Goal: Task Accomplishment & Management: Manage account settings

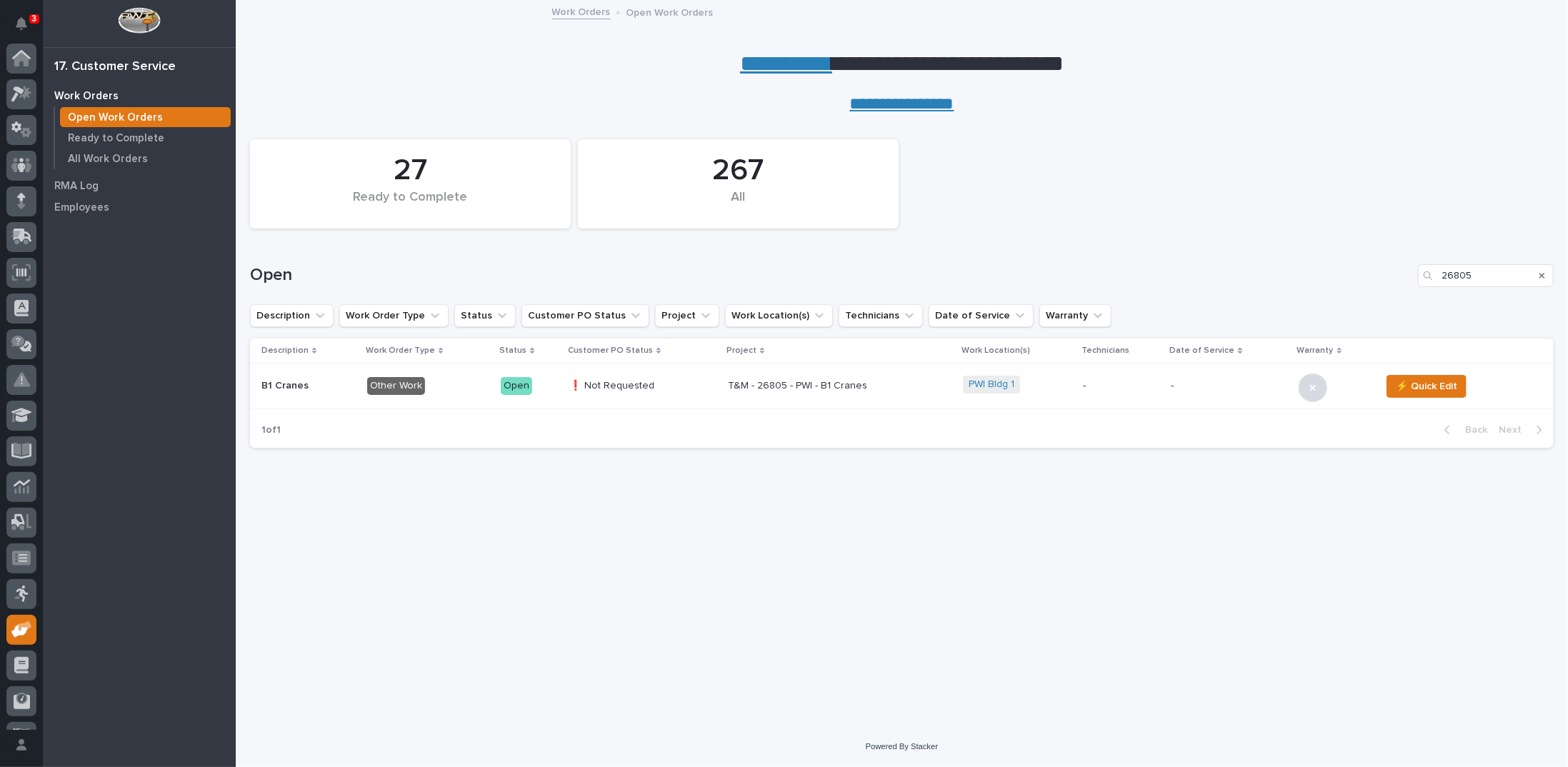
scroll to position [63, 0]
drag, startPoint x: 1476, startPoint y: 271, endPoint x: 1364, endPoint y: 278, distance: 112.2
click at [1364, 278] on div "Open 26805" at bounding box center [902, 276] width 1304 height 23
type input "26582"
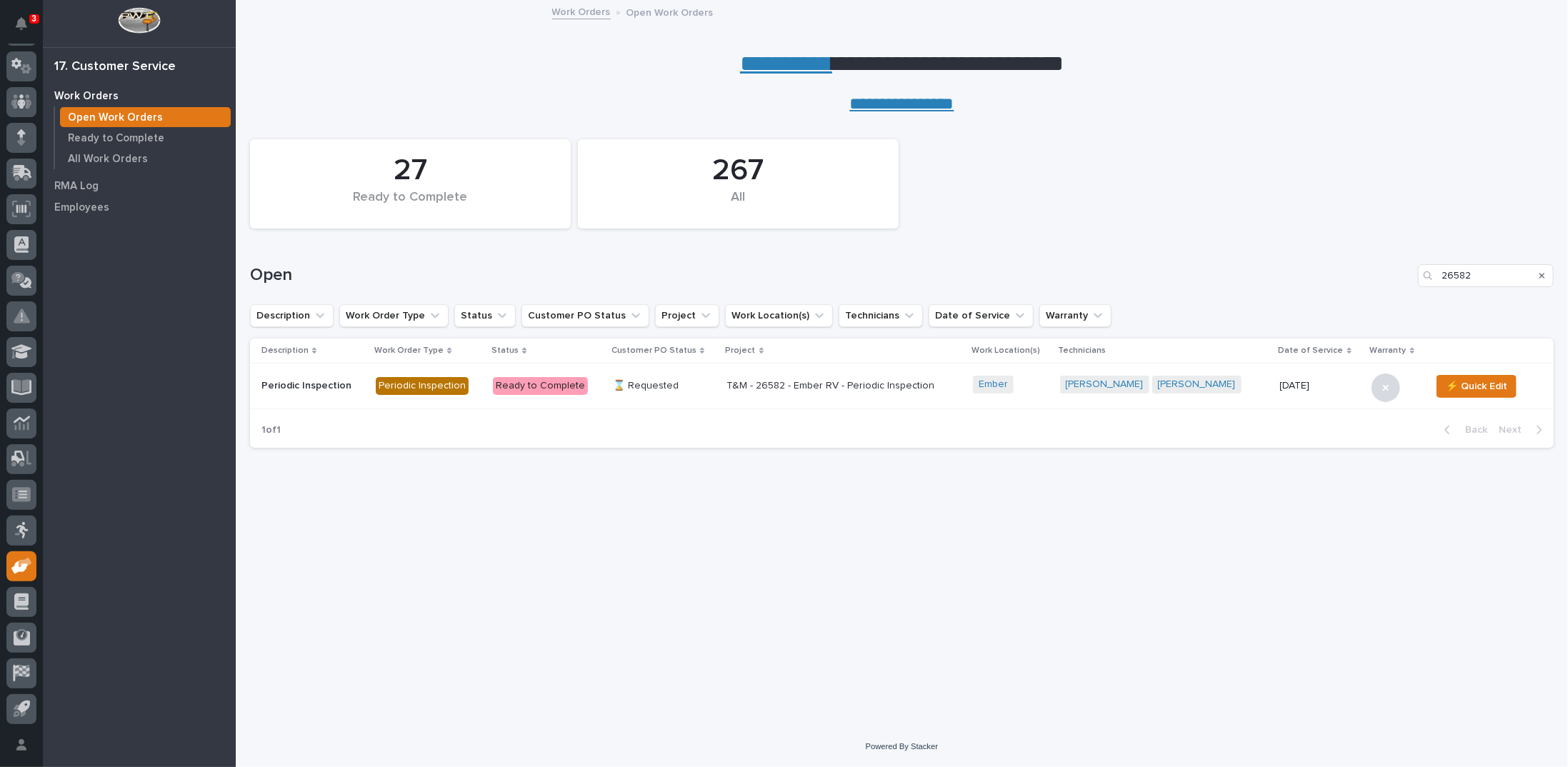
click at [791, 382] on p "T&M - 26582 - Ember RV - Periodic Inspection" at bounding box center [844, 386] width 235 height 12
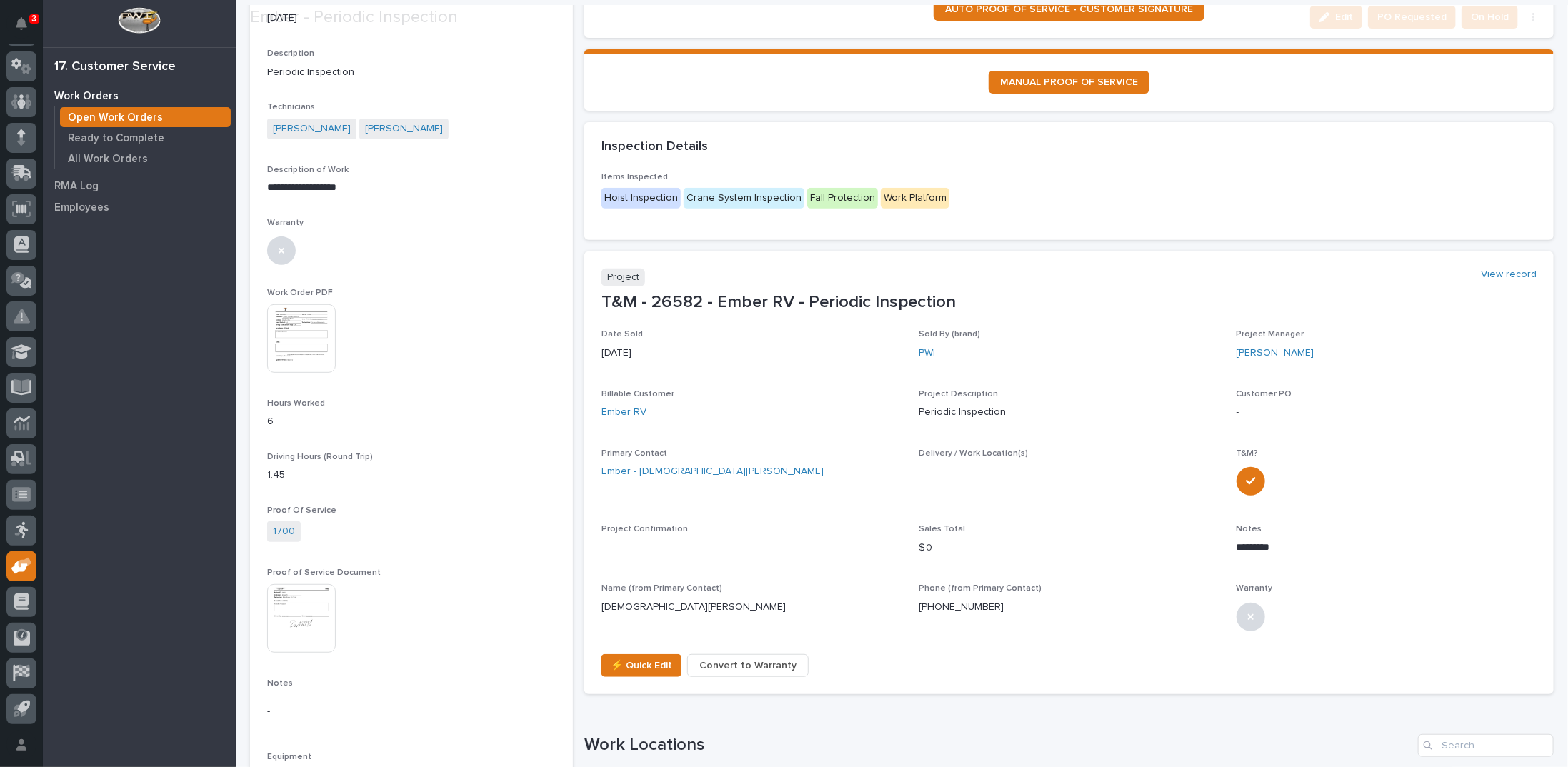
scroll to position [286, 0]
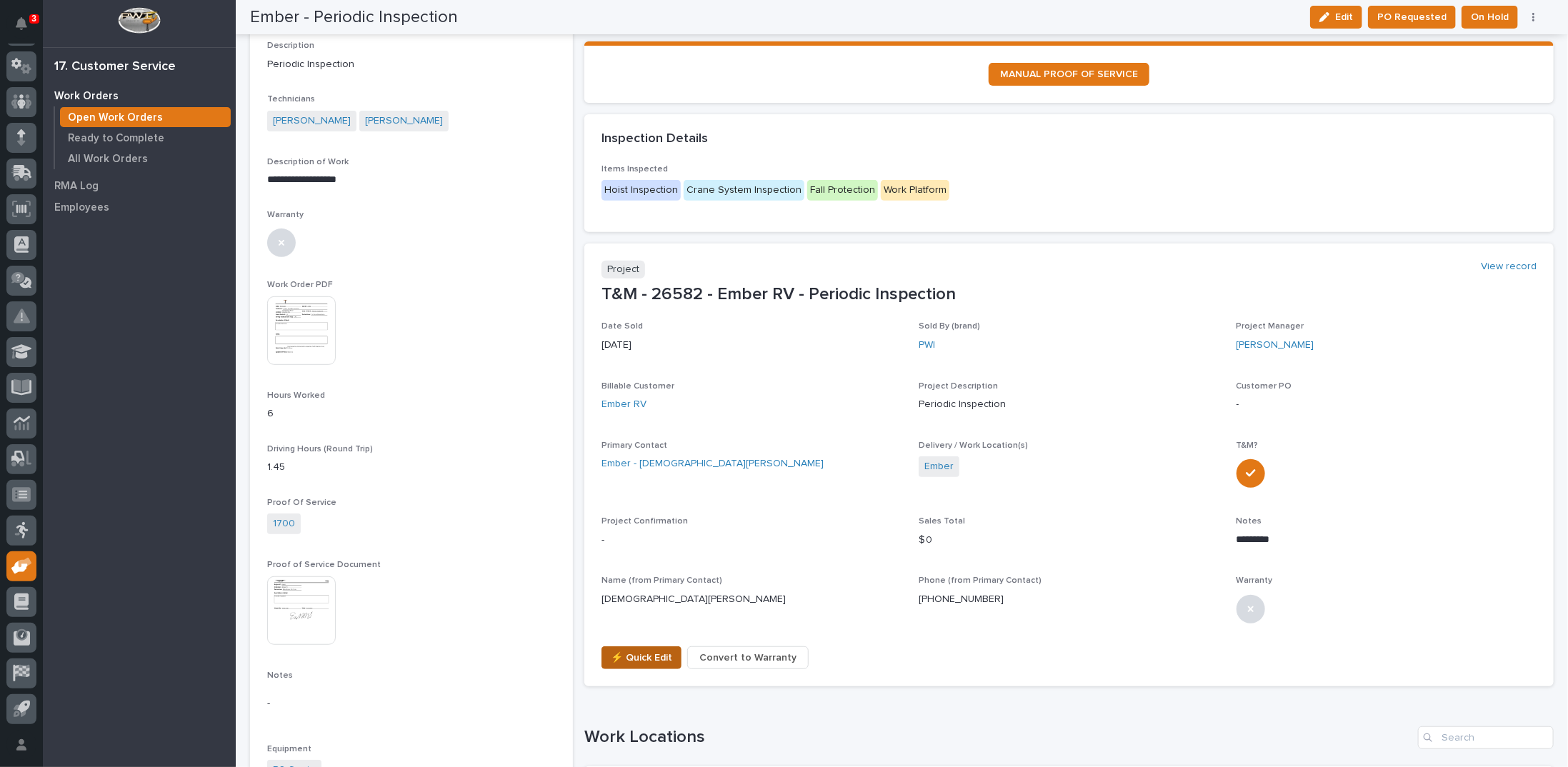
click at [633, 658] on span "⚡ Quick Edit" at bounding box center [642, 658] width 62 height 17
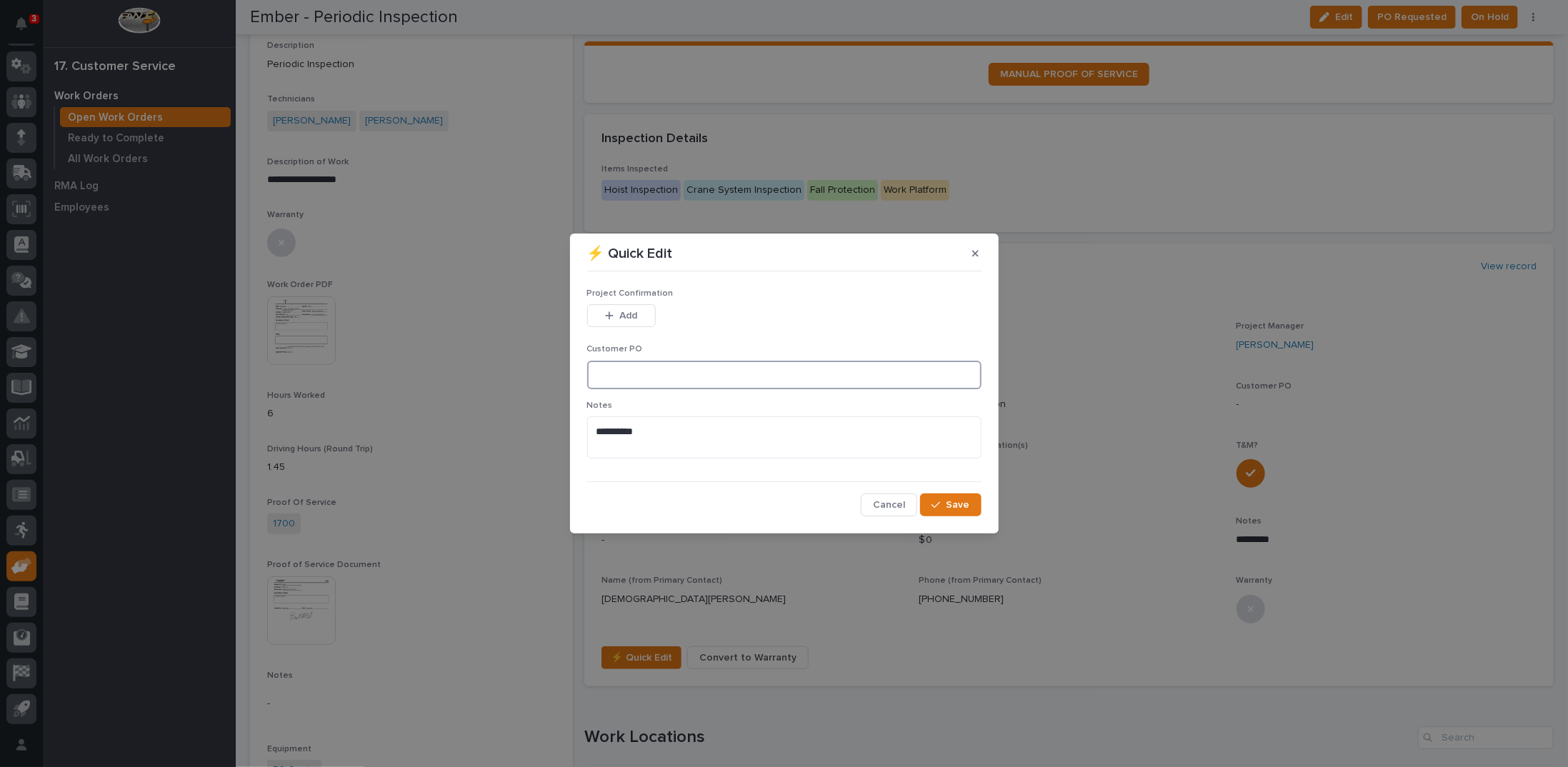
click at [632, 375] on input at bounding box center [784, 375] width 395 height 29
type input "18677"
click at [628, 319] on span "Add" at bounding box center [628, 315] width 18 height 13
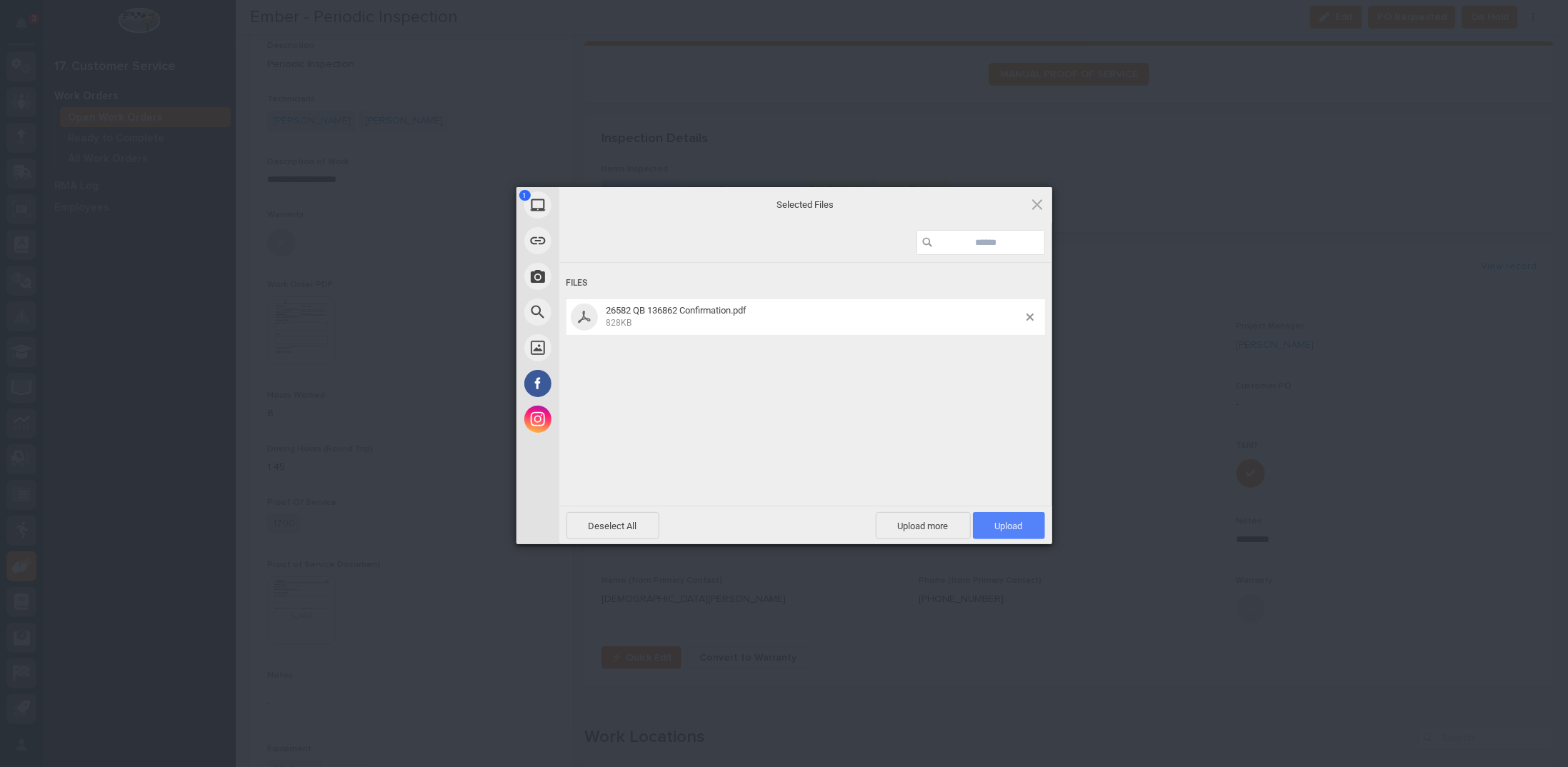
click at [1006, 521] on span "Upload 1" at bounding box center [1009, 526] width 28 height 11
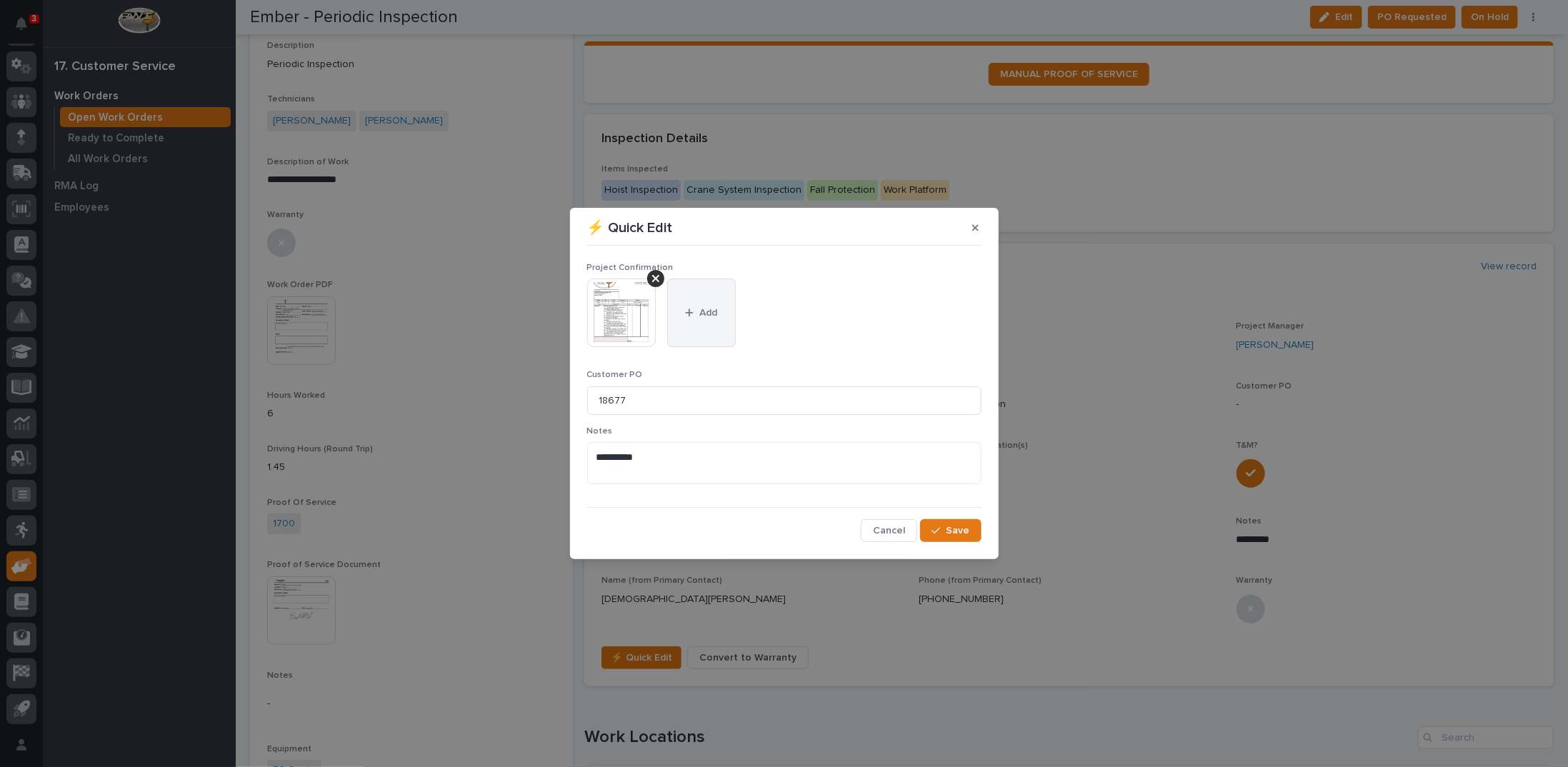
click at [699, 306] on button "Add" at bounding box center [701, 312] width 69 height 69
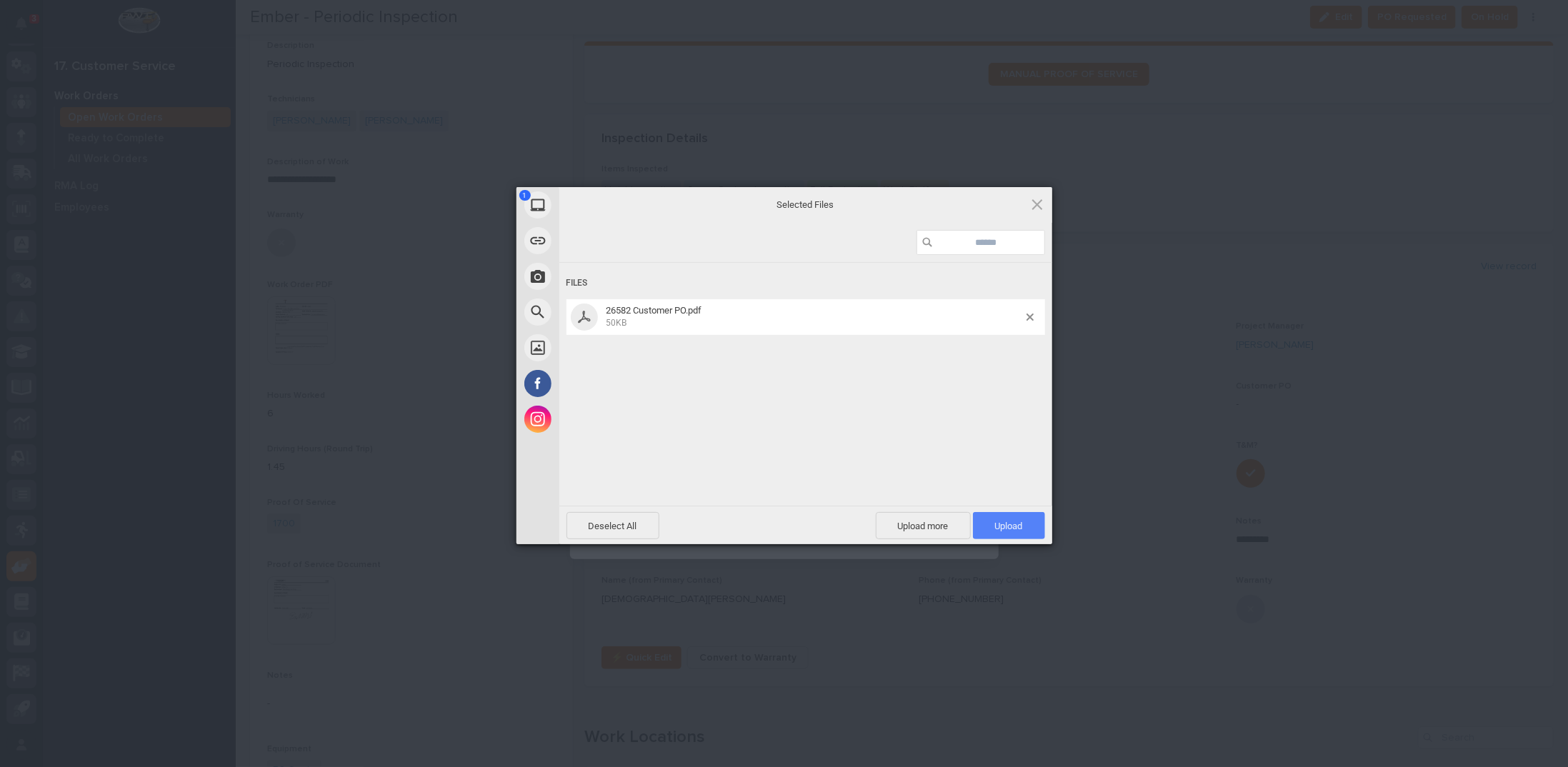
click at [996, 526] on span "Upload 1" at bounding box center [1009, 526] width 28 height 11
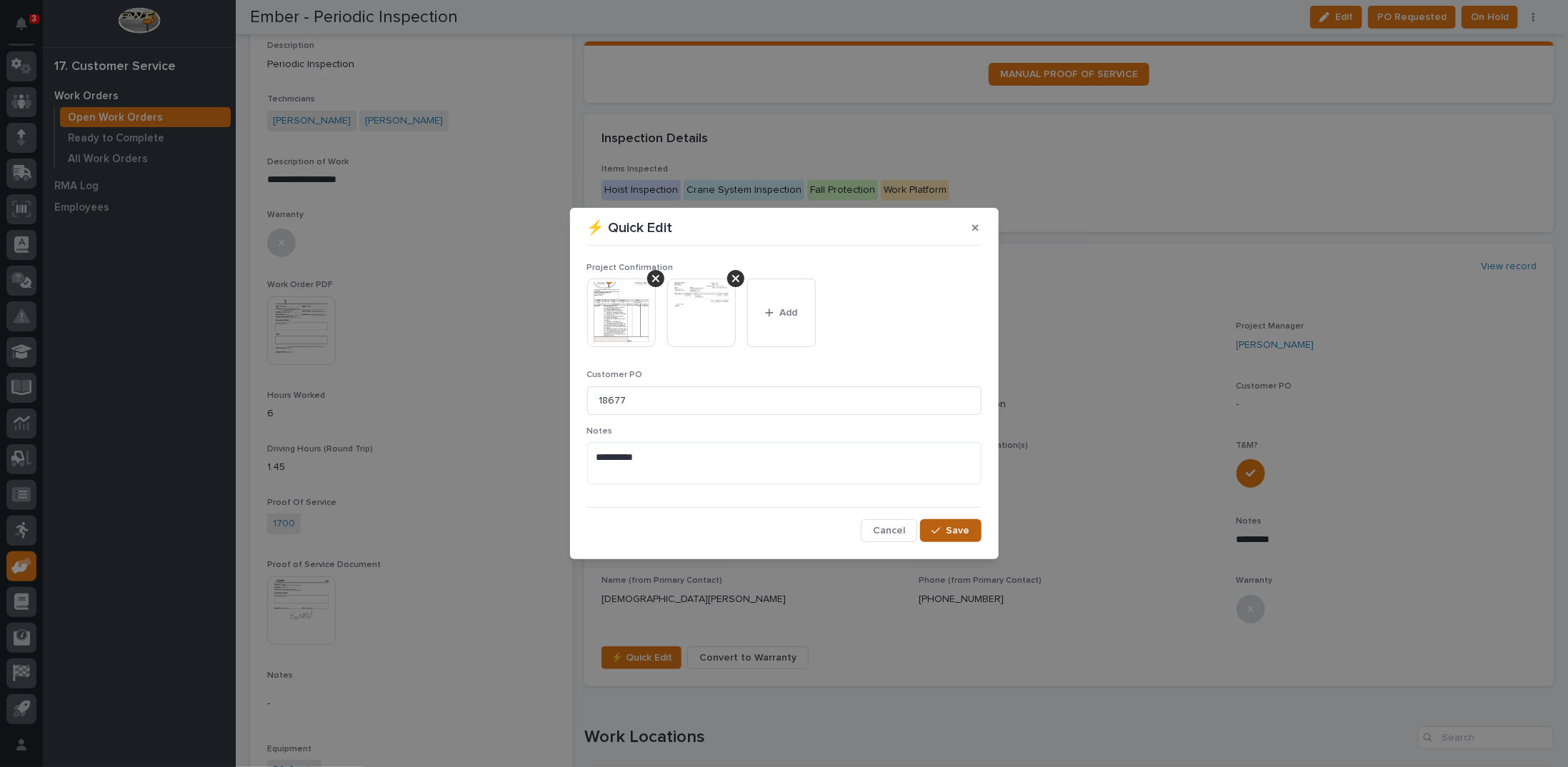
click at [959, 528] on span "Save" at bounding box center [958, 530] width 24 height 13
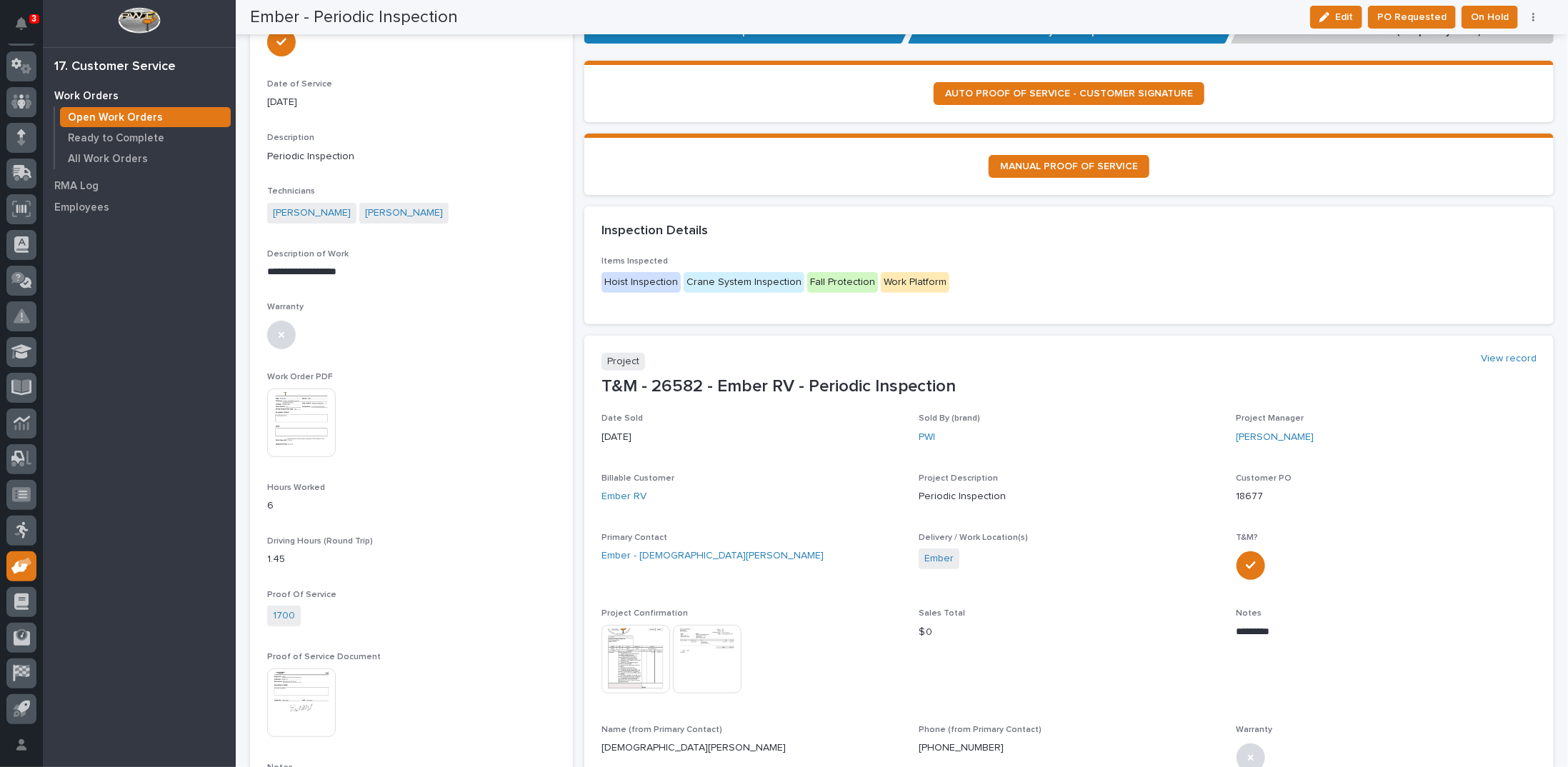
scroll to position [0, 0]
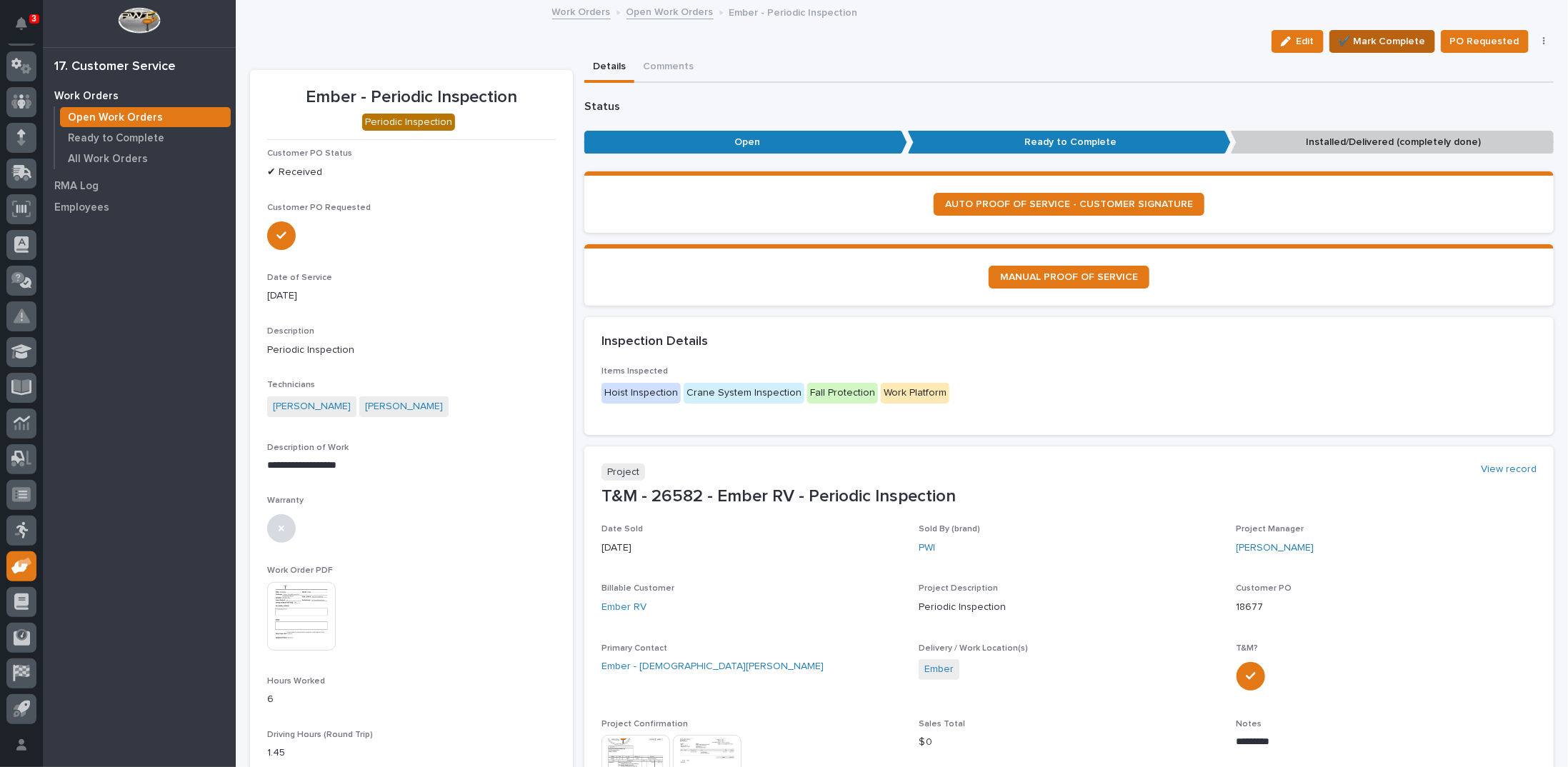
click at [1355, 36] on span "✔️ Mark Complete" at bounding box center [1382, 42] width 87 height 17
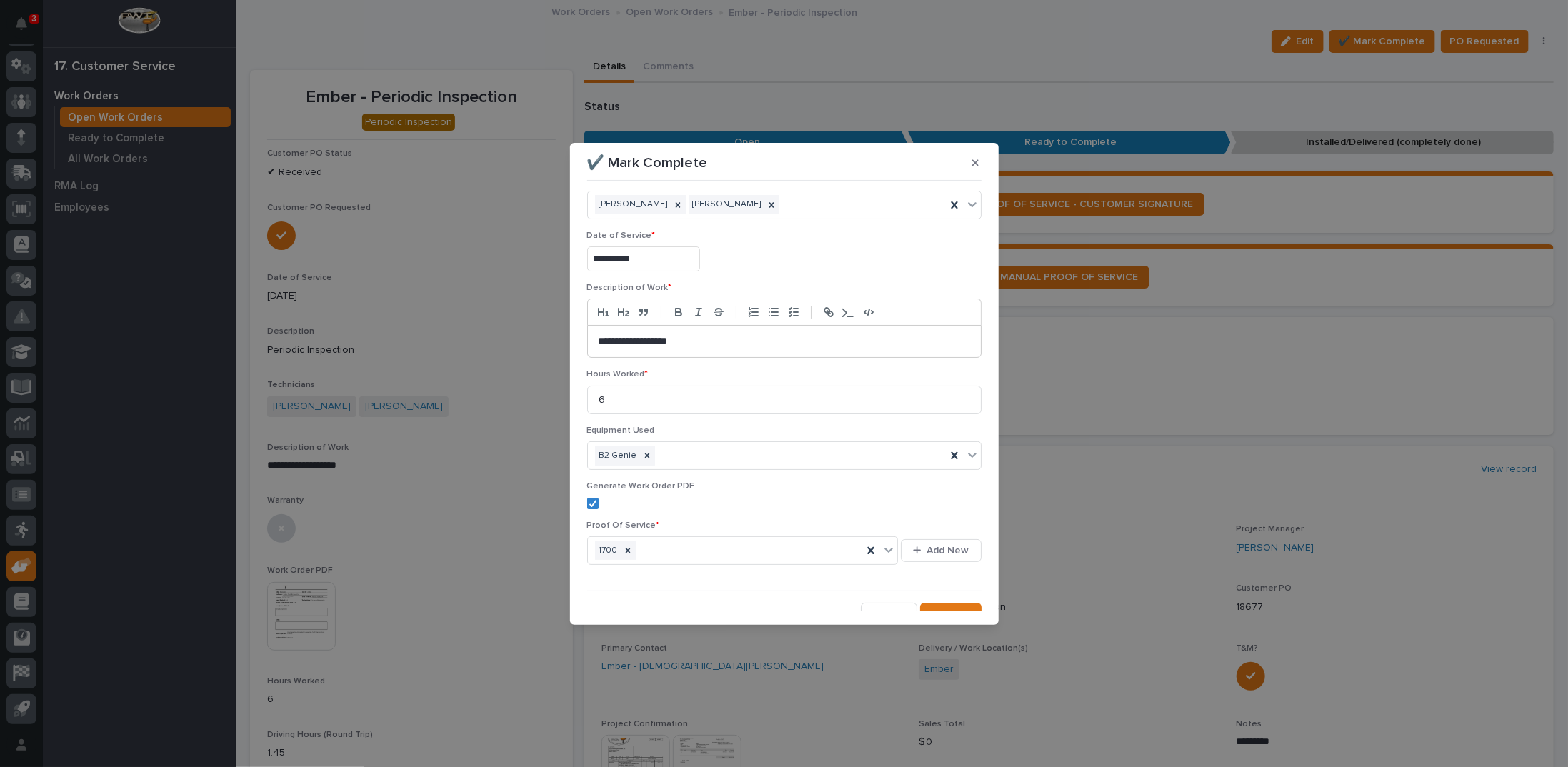
scroll to position [34, 0]
click at [932, 599] on icon "button" at bounding box center [935, 604] width 8 height 10
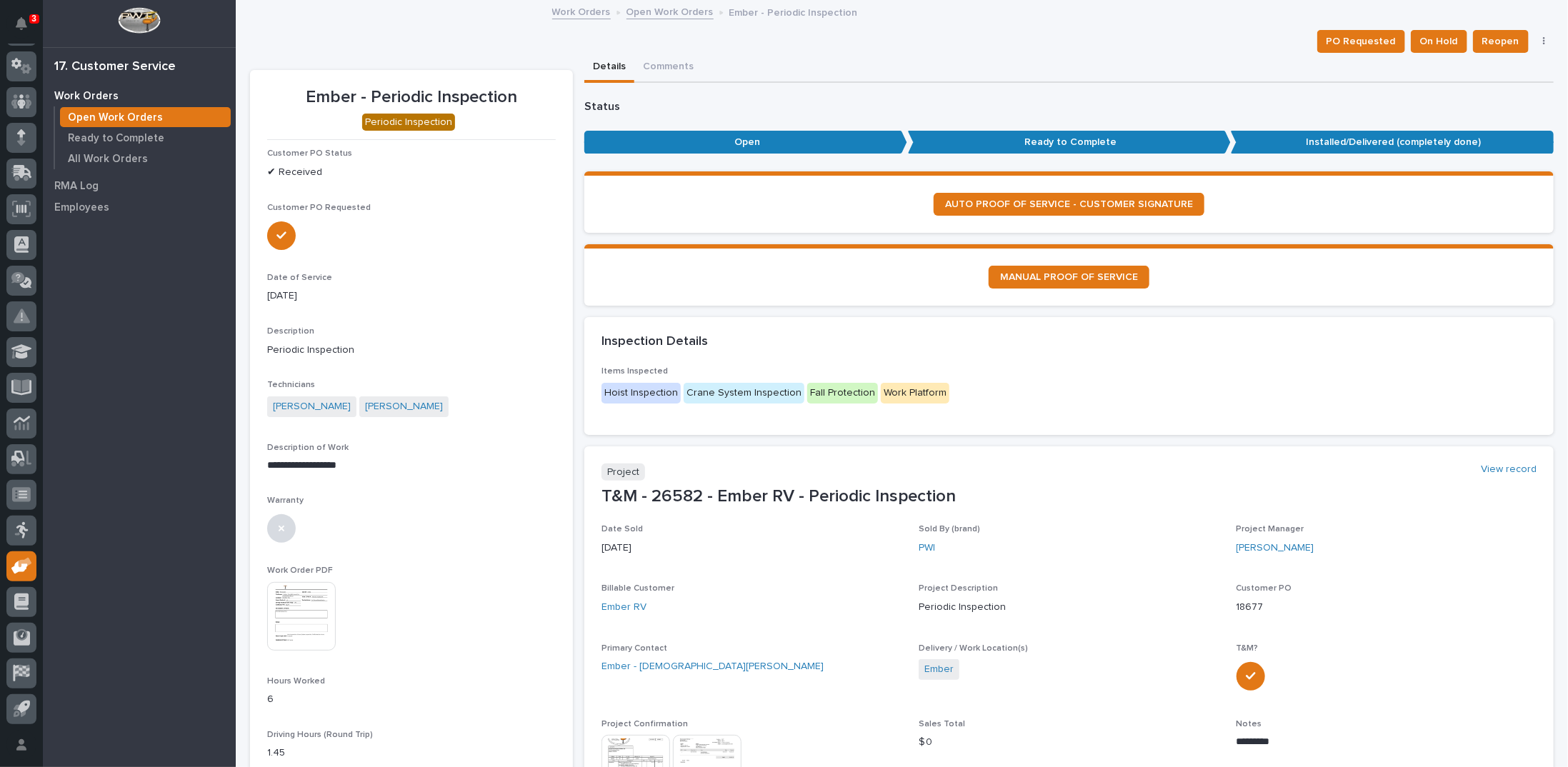
click at [664, 10] on link "Open Work Orders" at bounding box center [670, 11] width 87 height 16
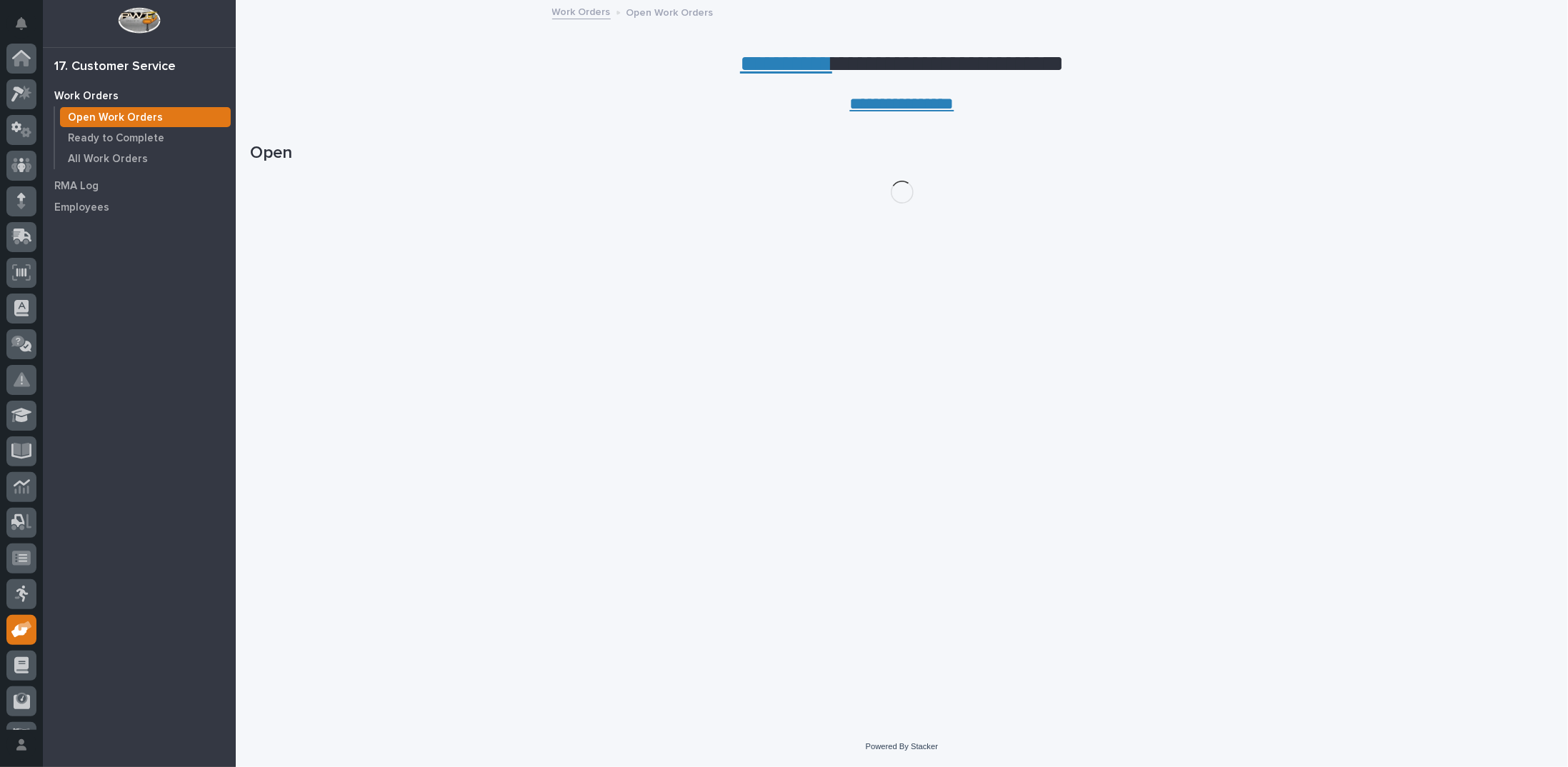
scroll to position [63, 0]
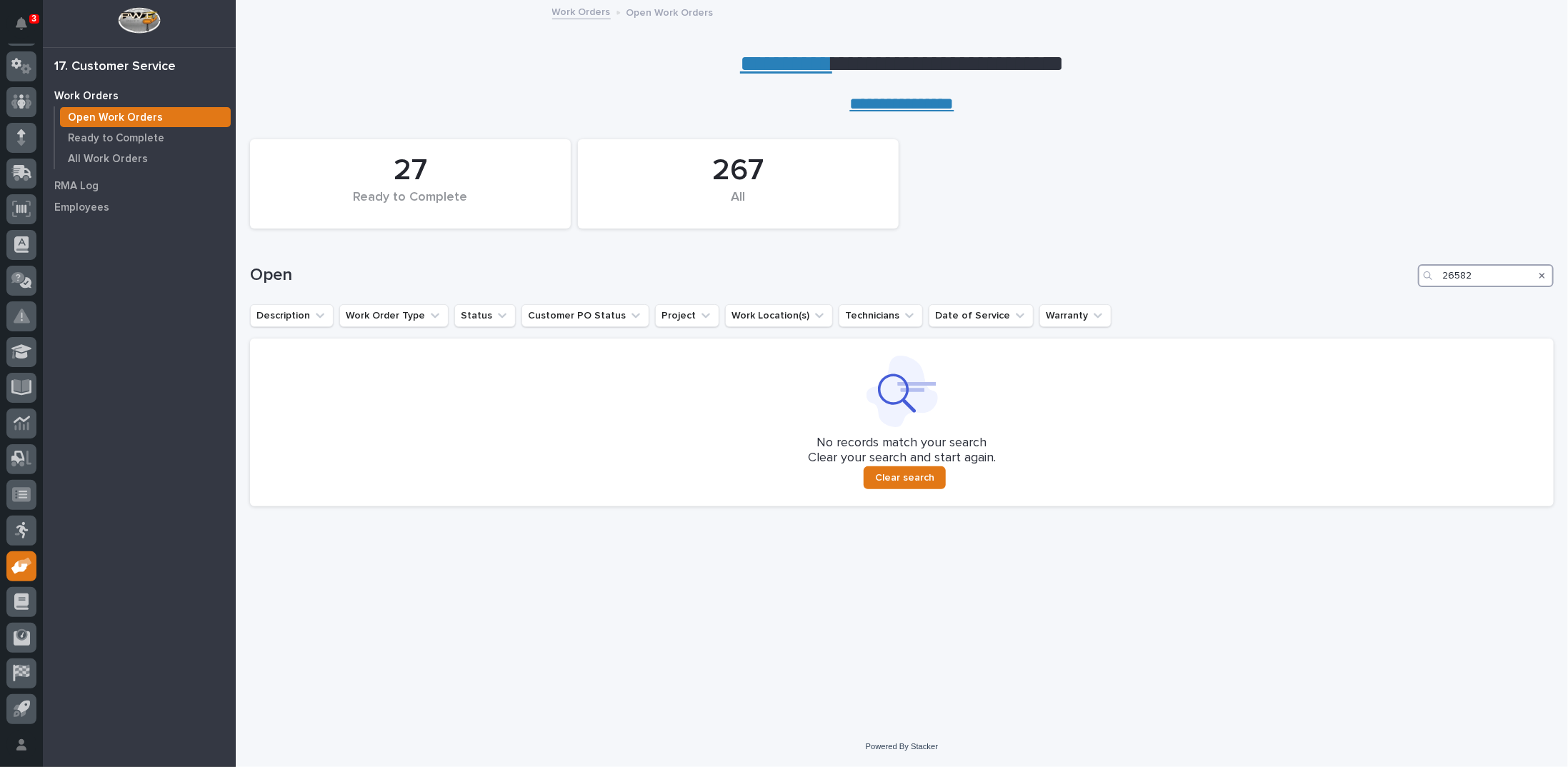
drag, startPoint x: 1495, startPoint y: 281, endPoint x: 1370, endPoint y: 284, distance: 125.0
click at [1372, 285] on div "Open 26582" at bounding box center [902, 276] width 1304 height 23
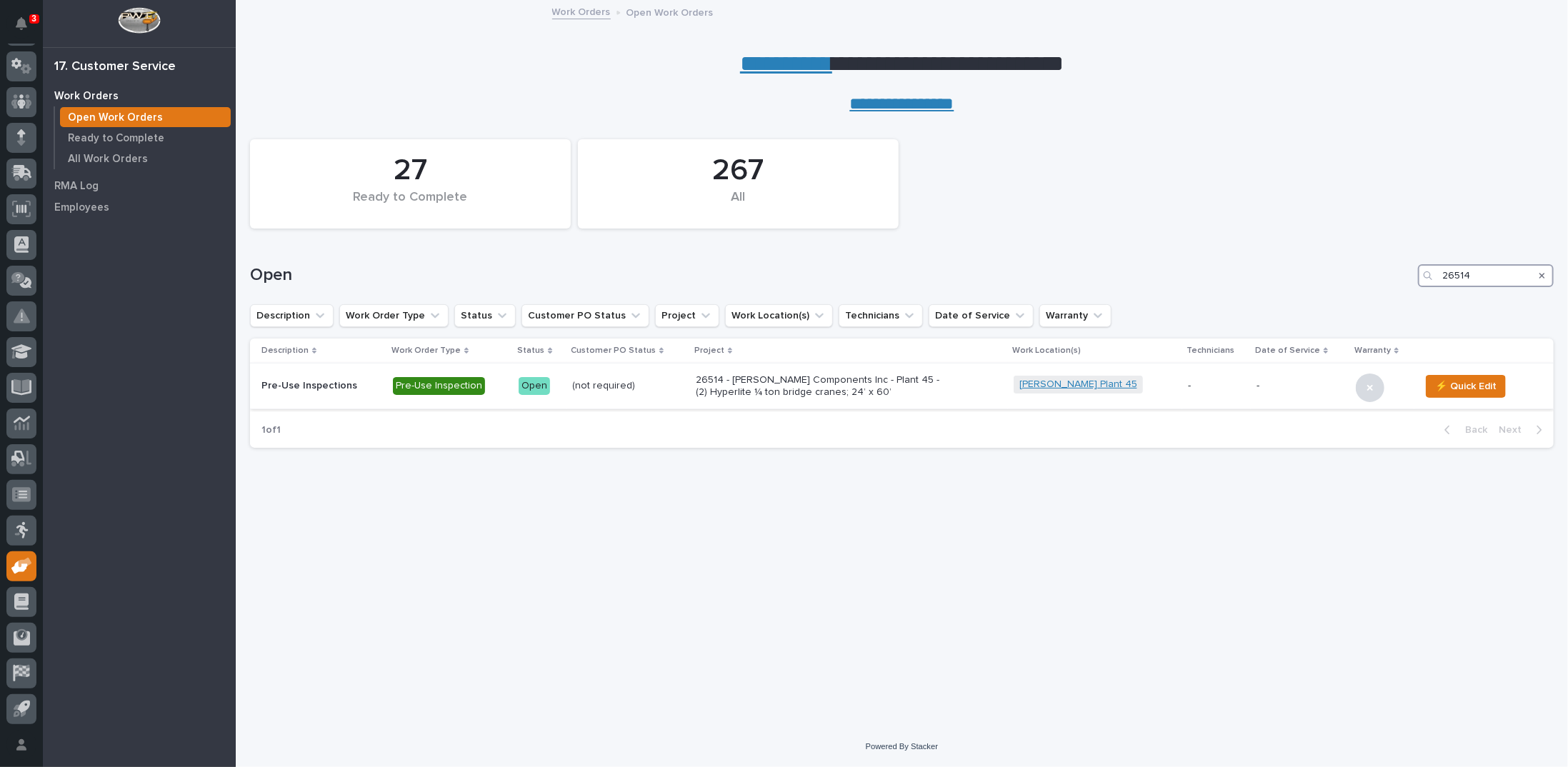
type input "26514"
click at [1080, 385] on link "Lippert Plant 45" at bounding box center [1078, 385] width 118 height 12
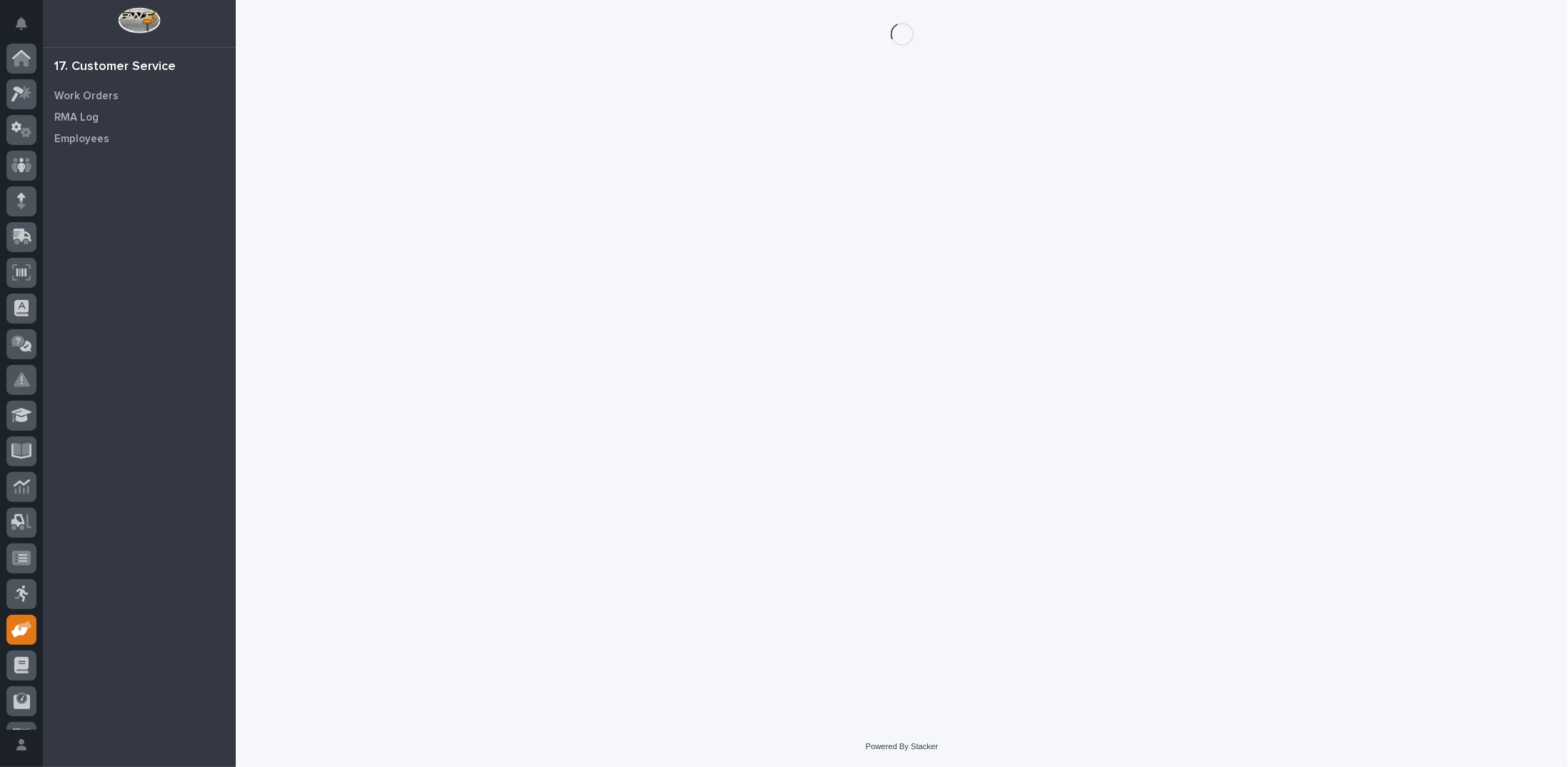
scroll to position [63, 0]
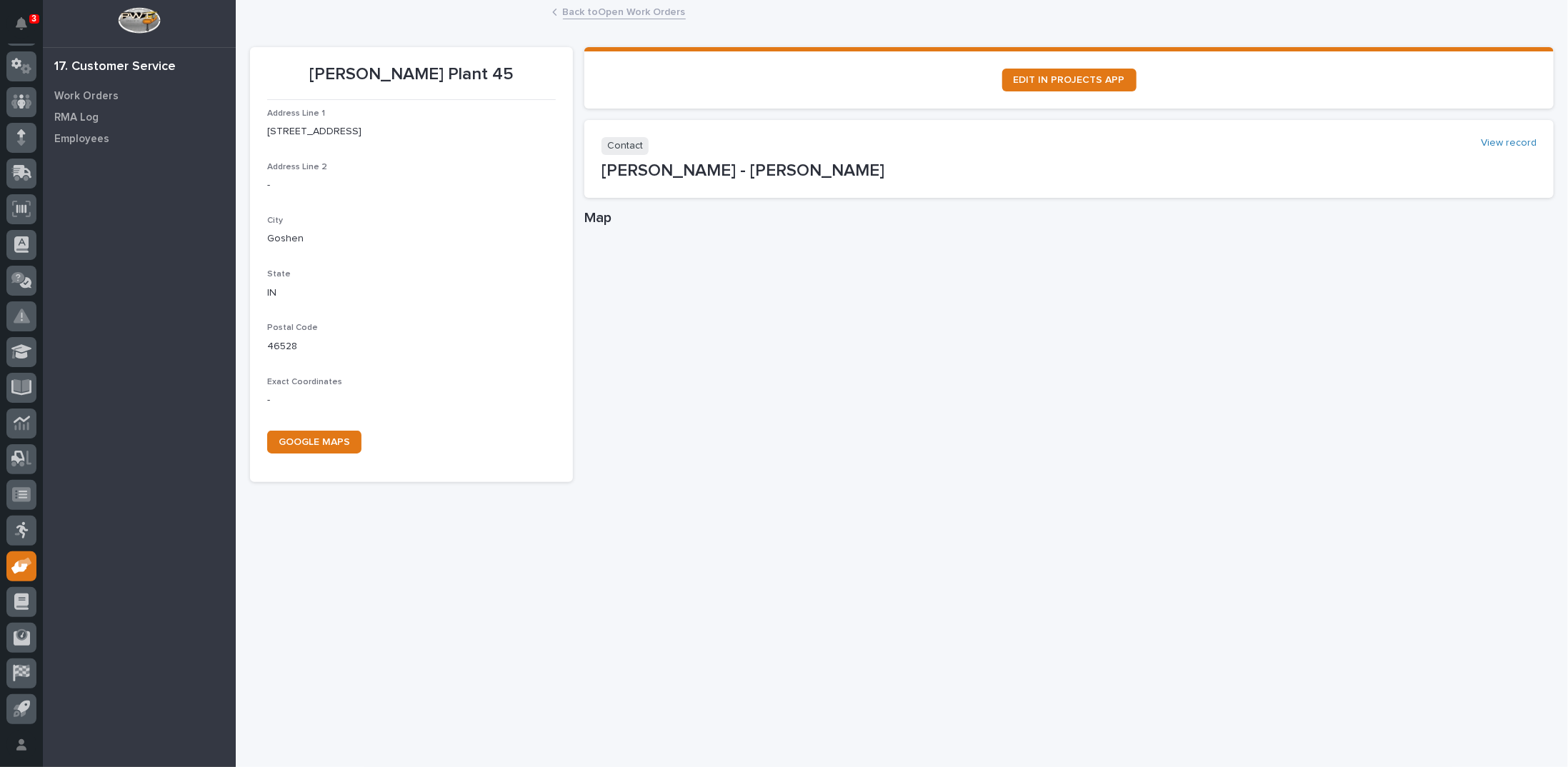
click at [590, 12] on link "Back to Open Work Orders" at bounding box center [623, 11] width 123 height 16
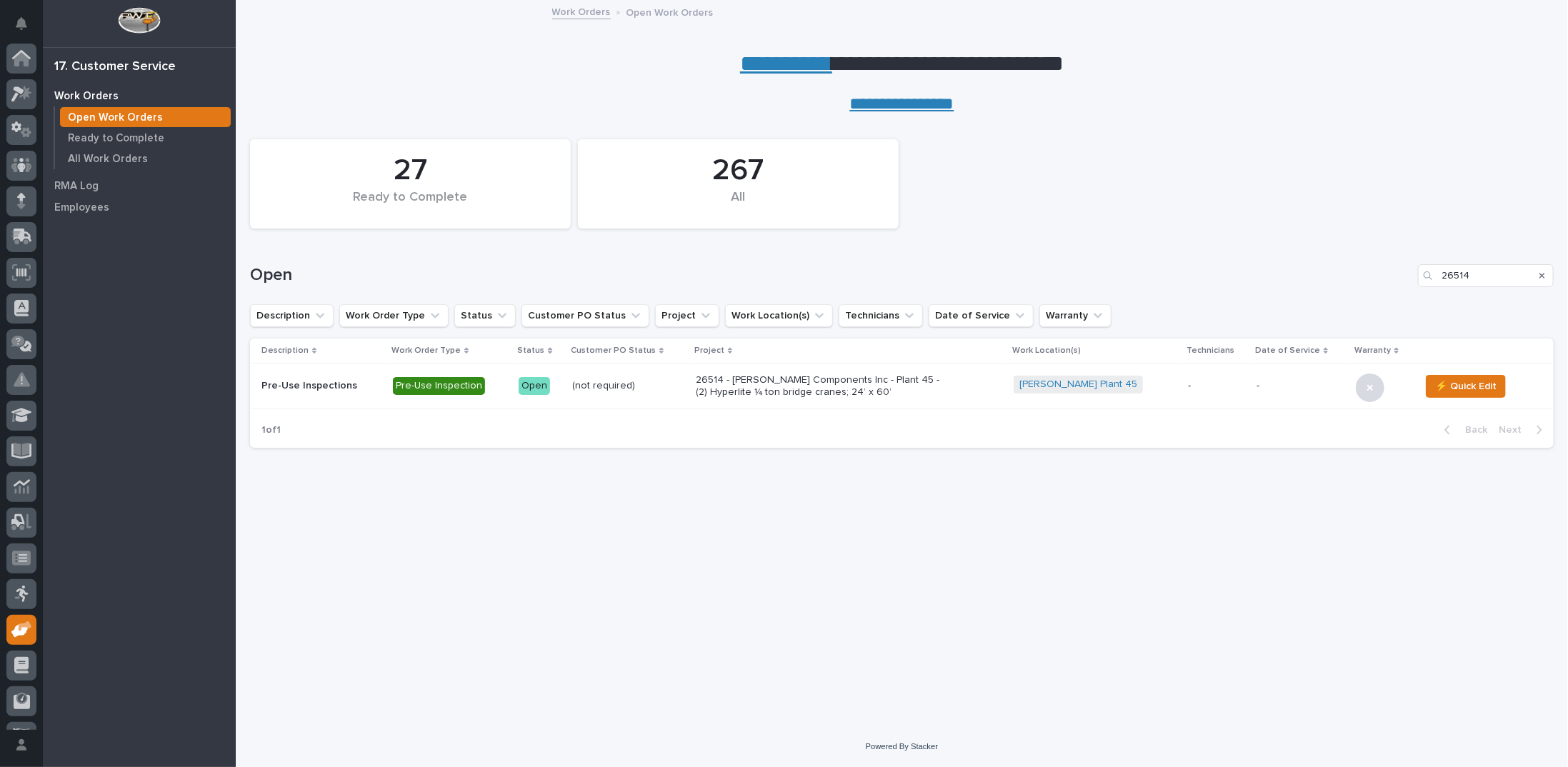
scroll to position [63, 0]
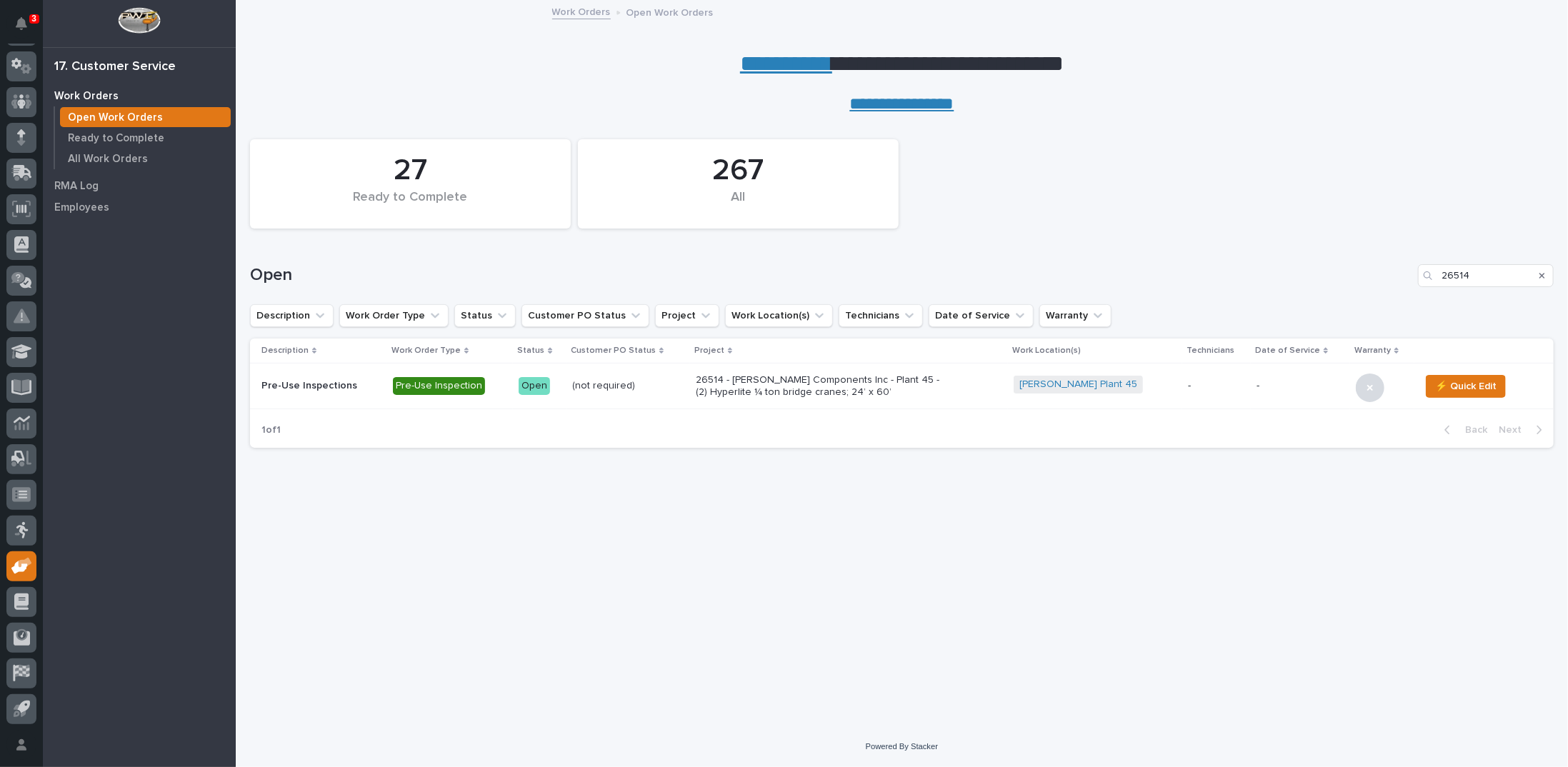
click at [753, 386] on p "26514 - Lippert Components Inc - Plant 45 - (2) Hyperlite ¼ ton bridge cranes; …" at bounding box center [821, 387] width 250 height 25
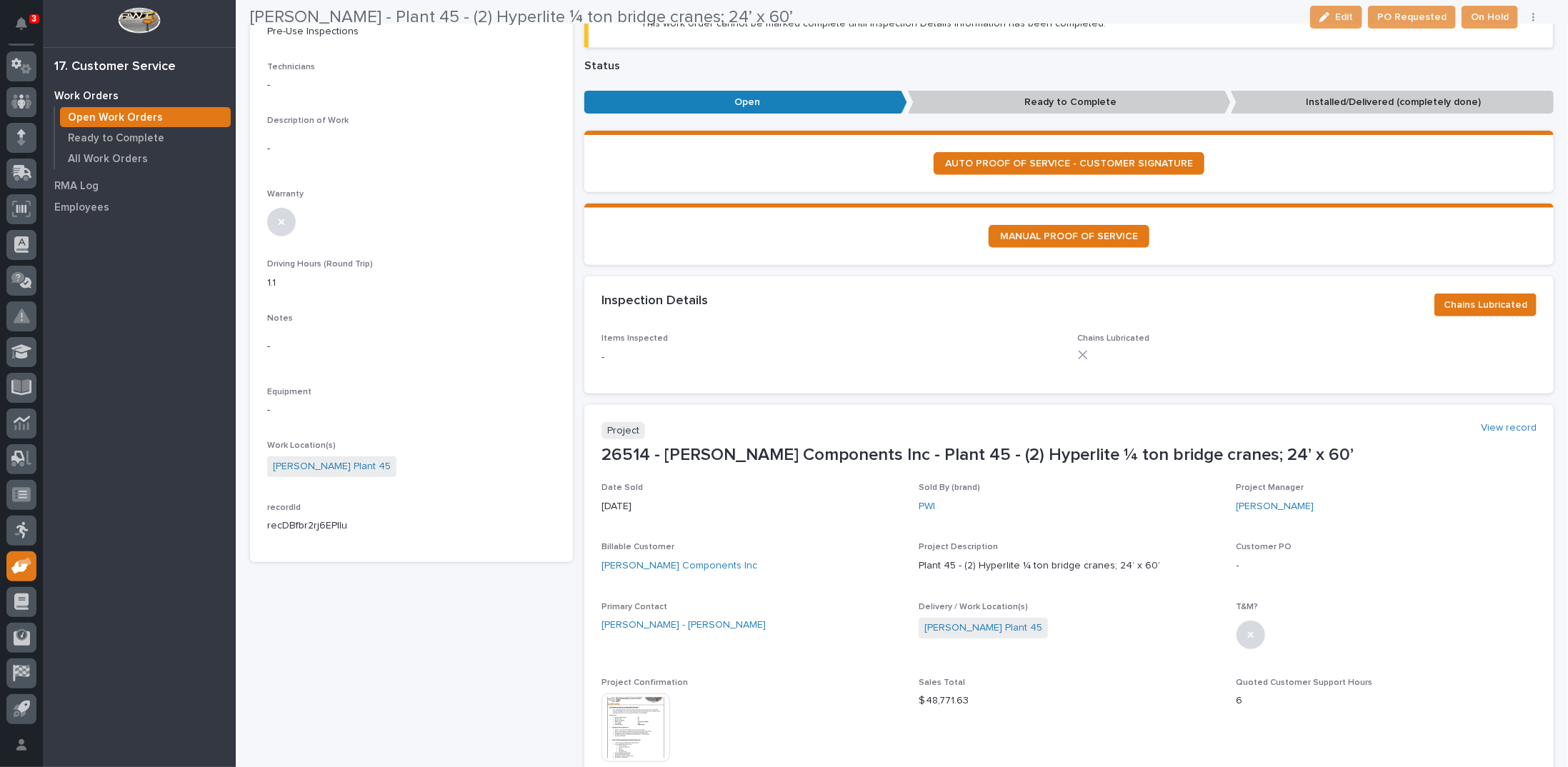
scroll to position [357, 0]
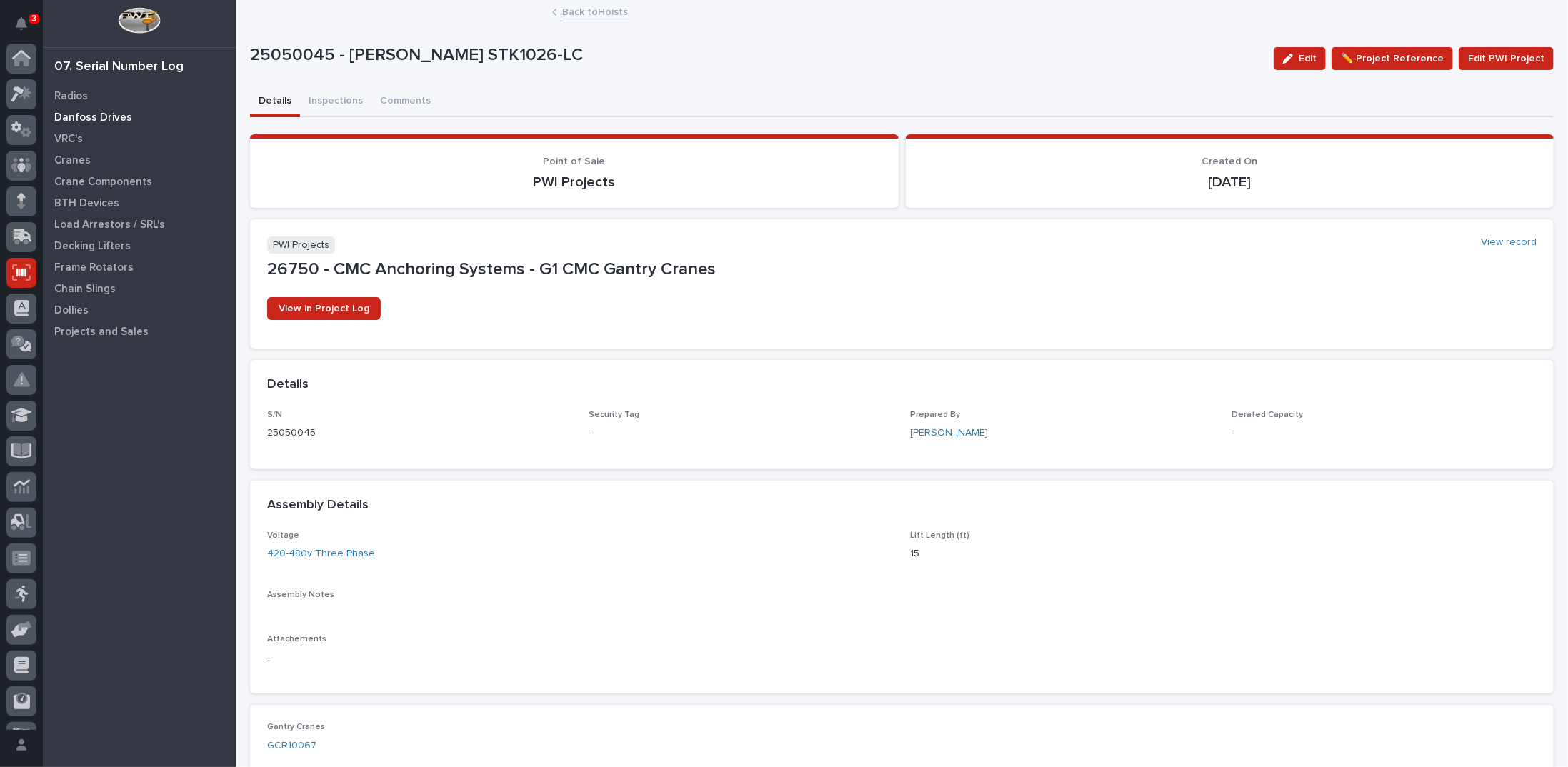
scroll to position [63, 0]
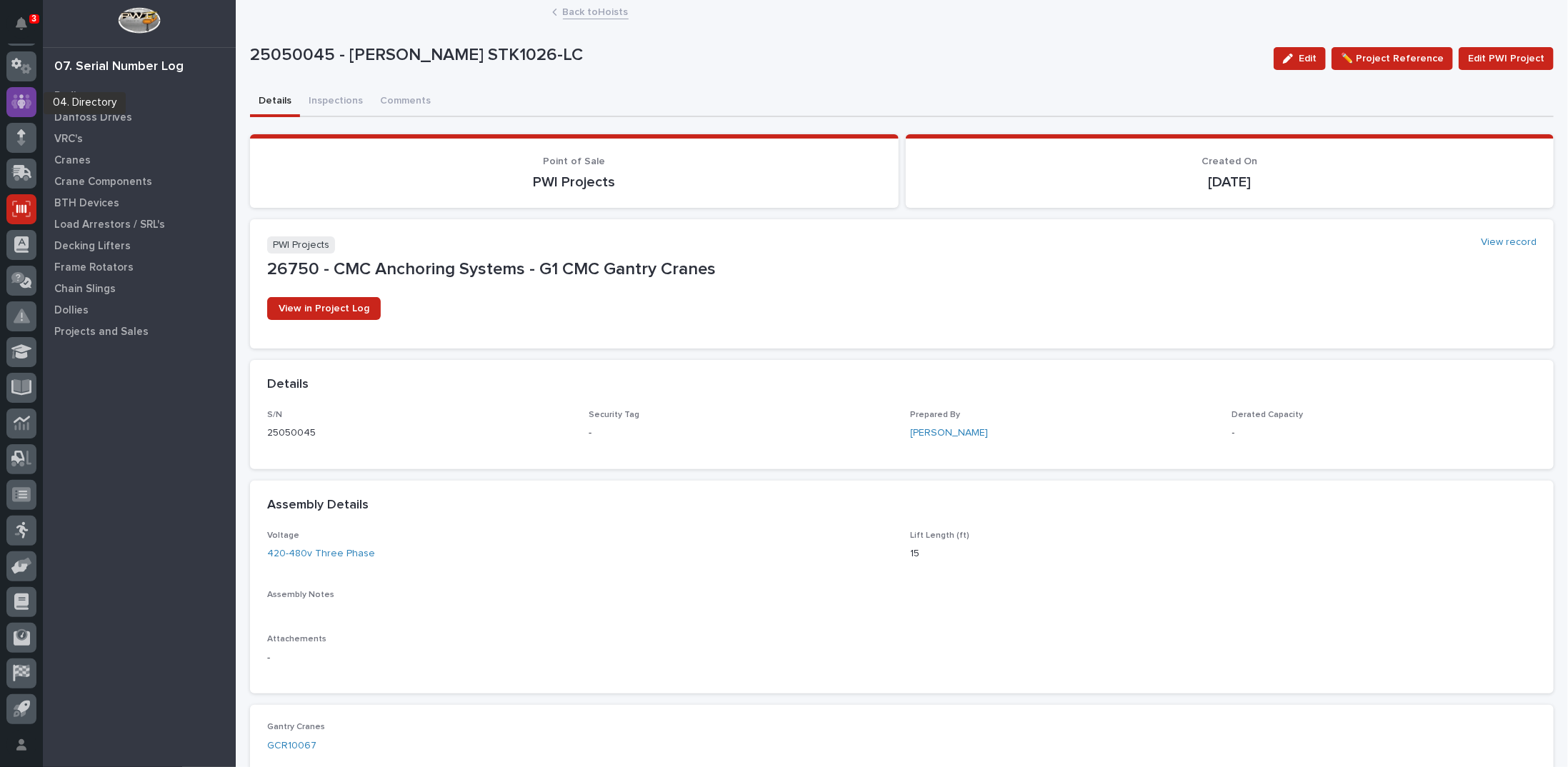
click at [18, 102] on icon at bounding box center [21, 101] width 8 height 15
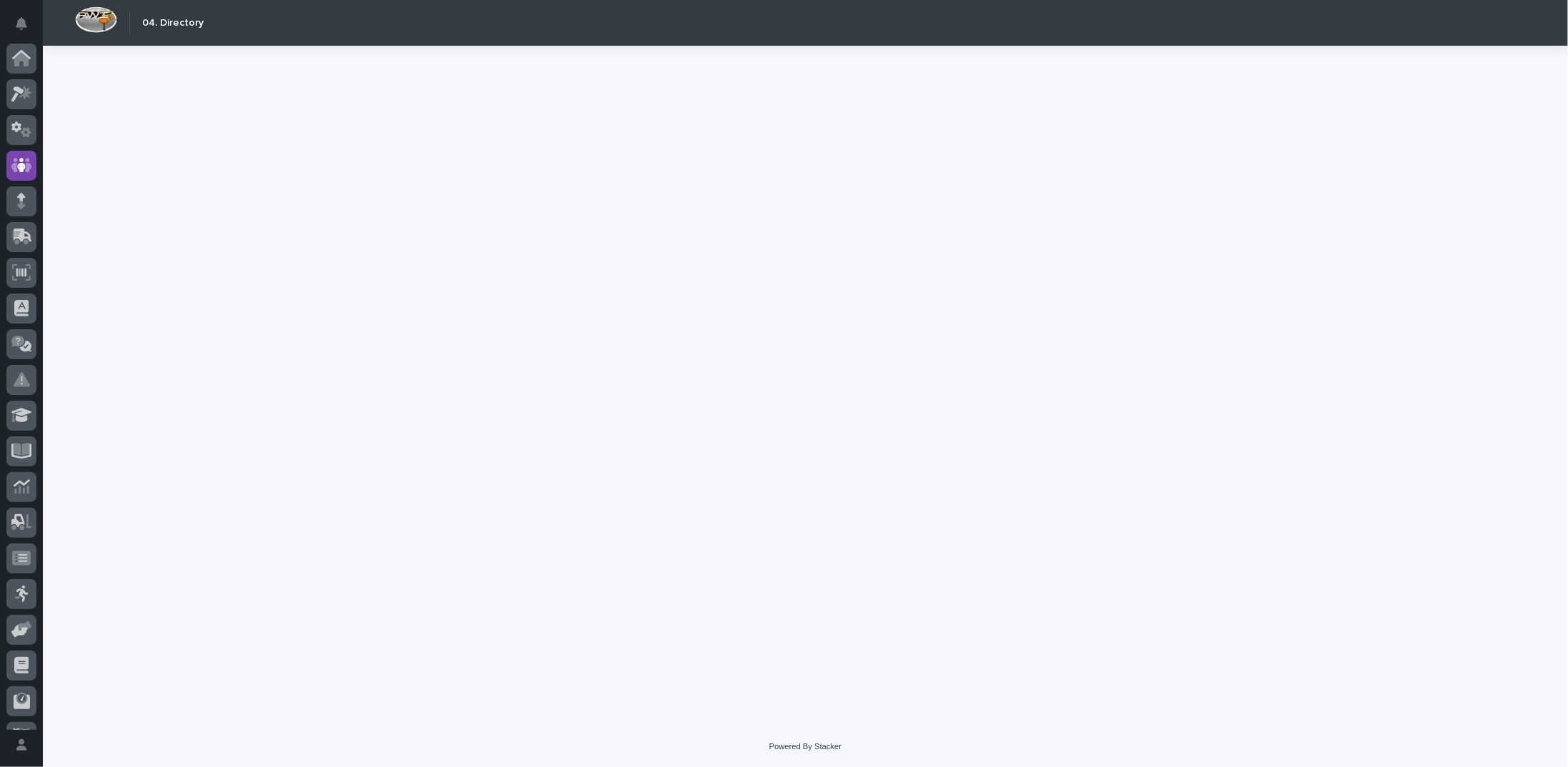
scroll to position [63, 0]
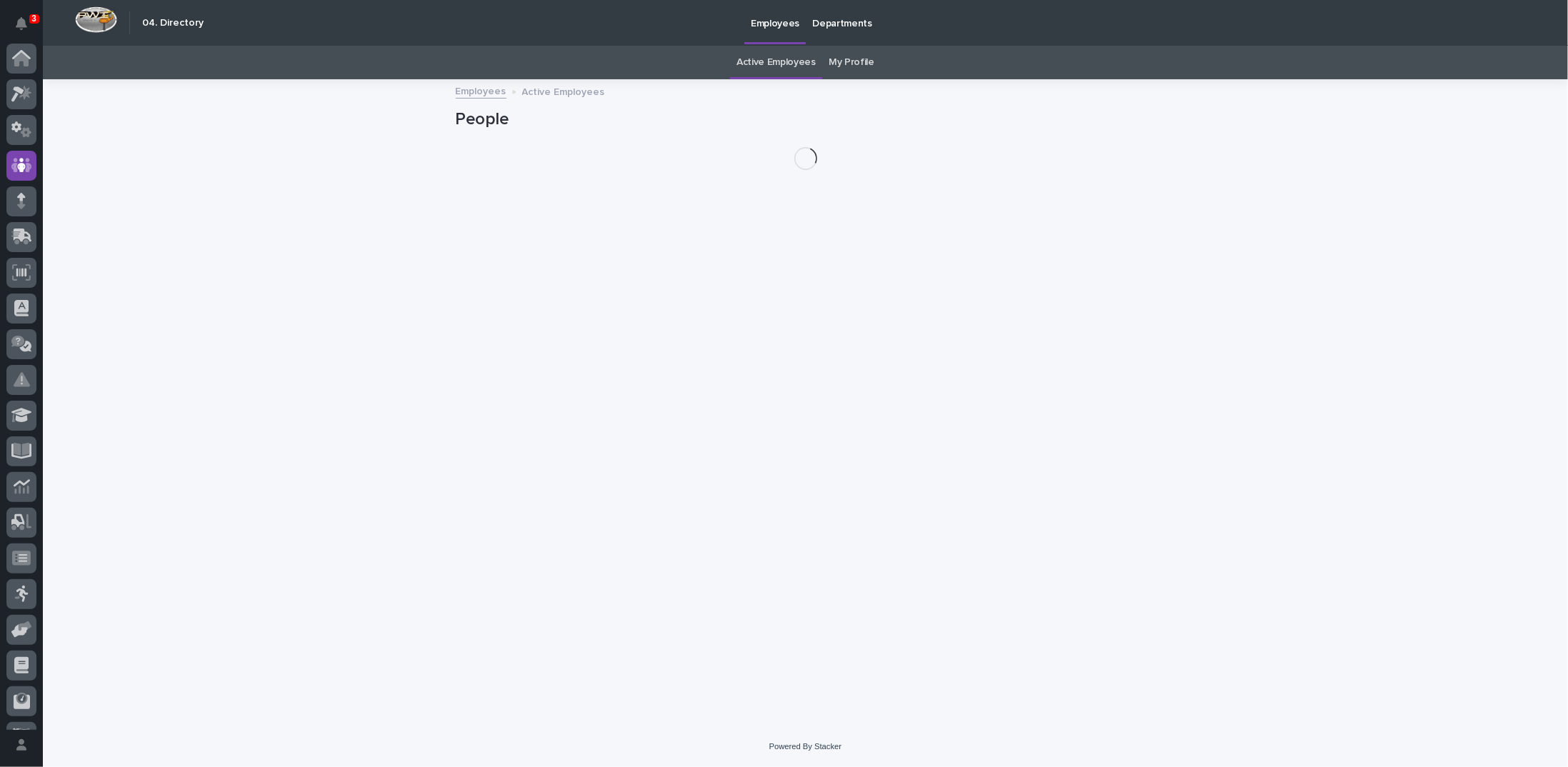
scroll to position [63, 0]
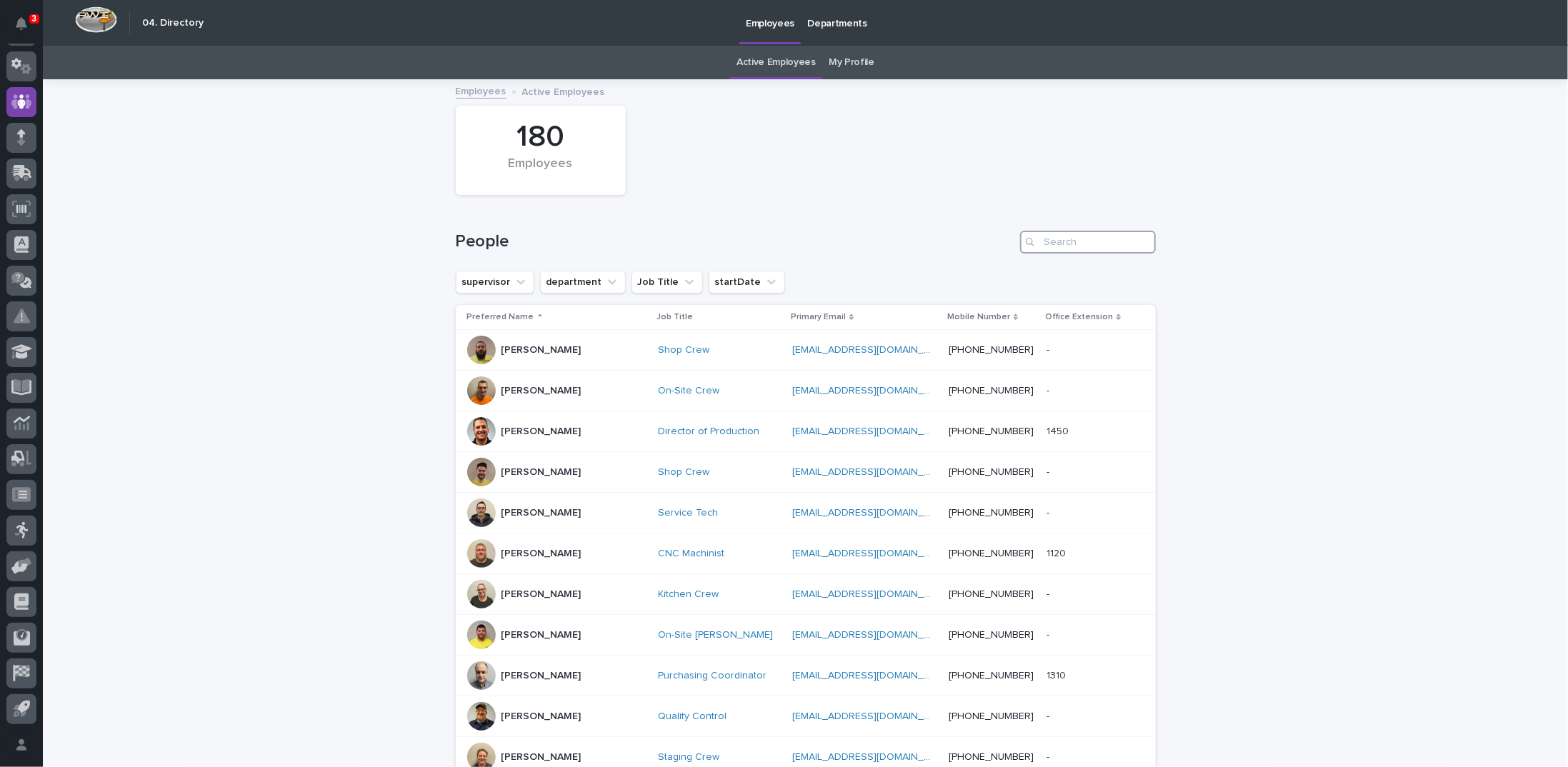
click at [1064, 245] on input "Search" at bounding box center [1088, 242] width 136 height 23
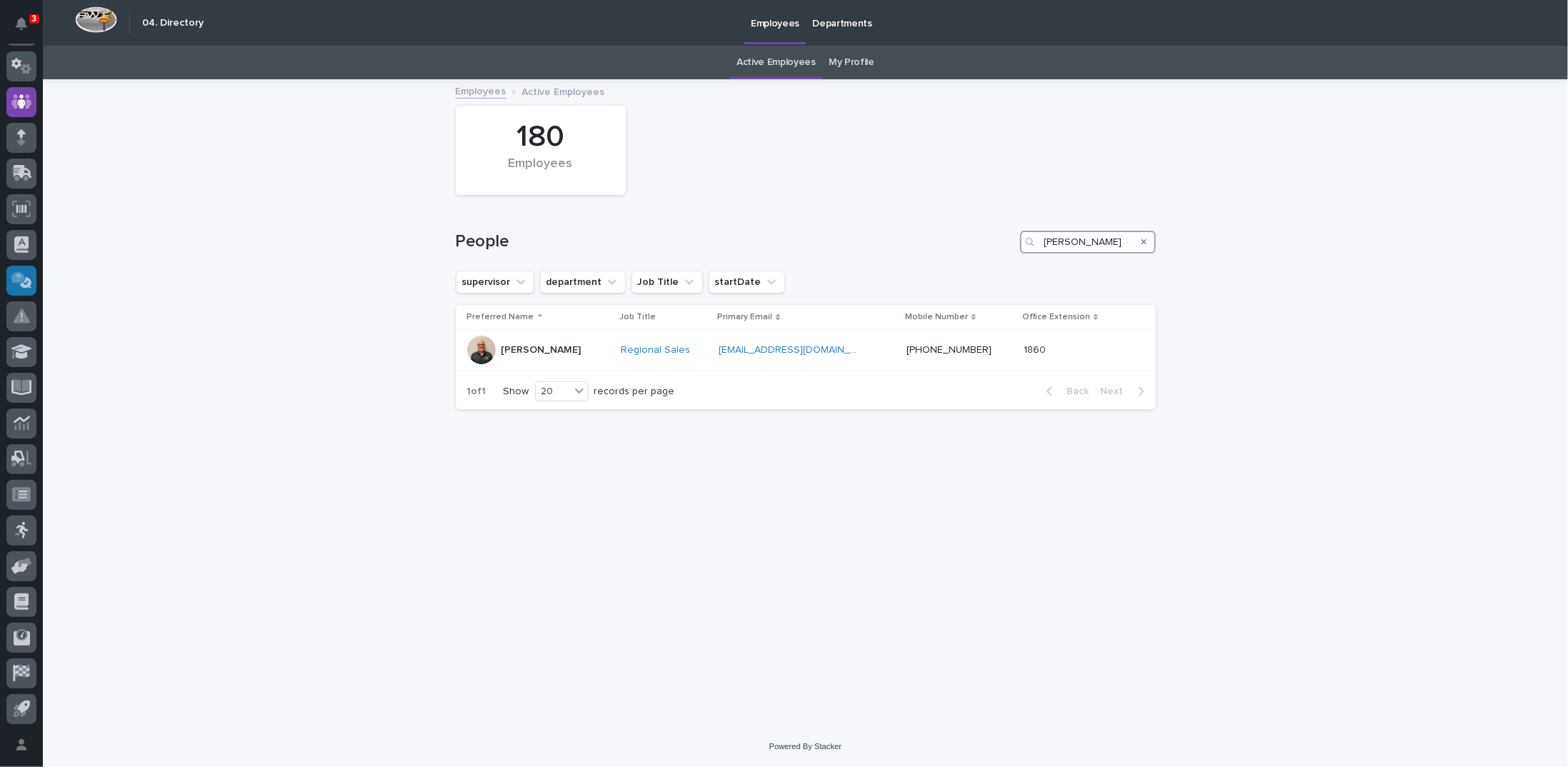
type input "[PERSON_NAME]"
